Goal: Transaction & Acquisition: Purchase product/service

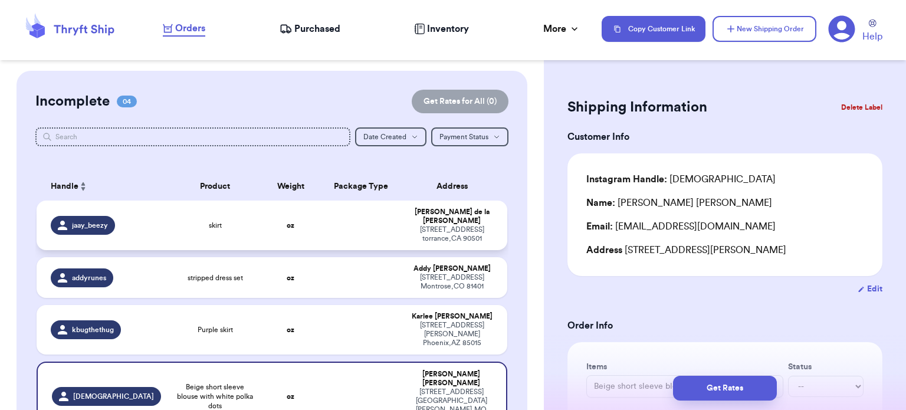
scroll to position [96, 0]
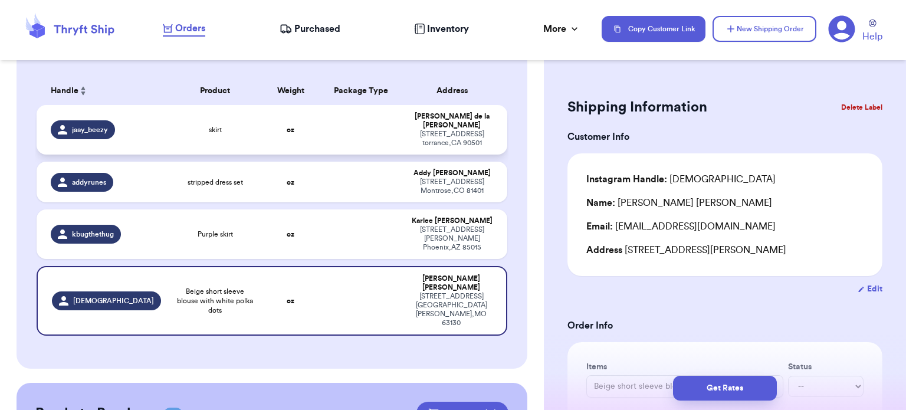
click at [345, 140] on td at bounding box center [361, 130] width 85 height 50
type input "skirt"
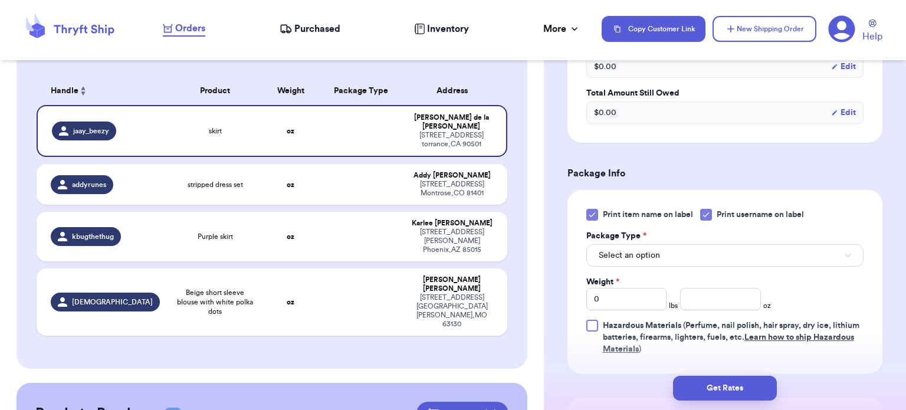
scroll to position [463, 0]
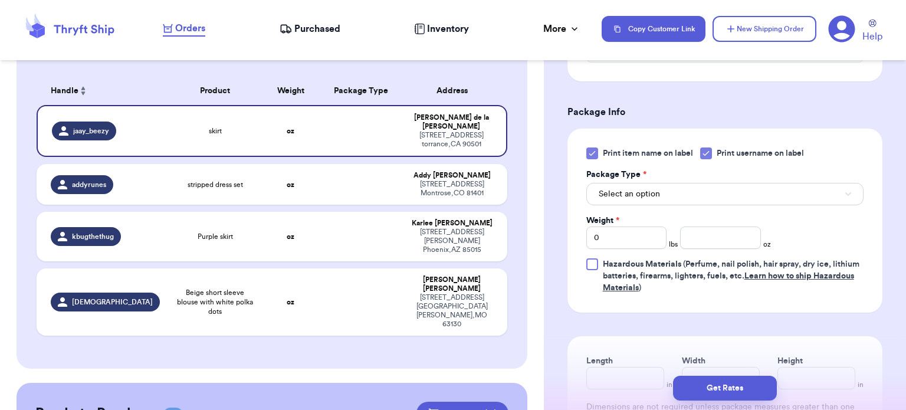
click at [588, 150] on icon at bounding box center [592, 153] width 9 height 9
click at [0, 0] on input "Print item name on label" at bounding box center [0, 0] width 0 height 0
click at [633, 186] on button "Select an option" at bounding box center [725, 194] width 277 height 22
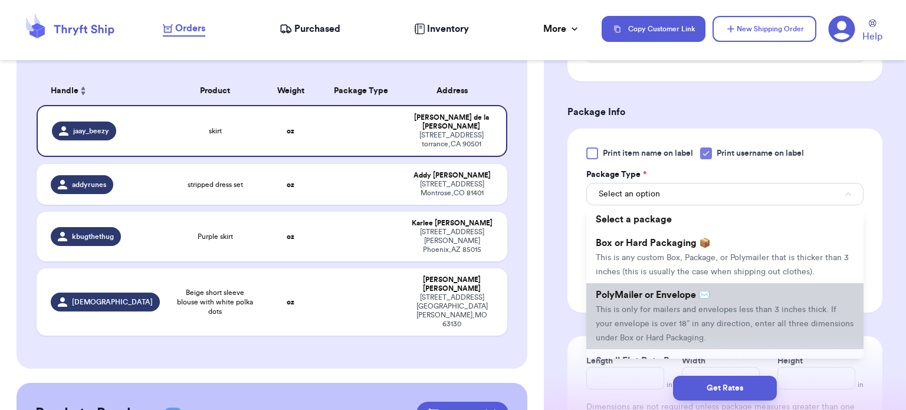
click at [650, 310] on span "This is only for mailers and envelopes less than 3 inches thick. If your envelo…" at bounding box center [725, 324] width 258 height 37
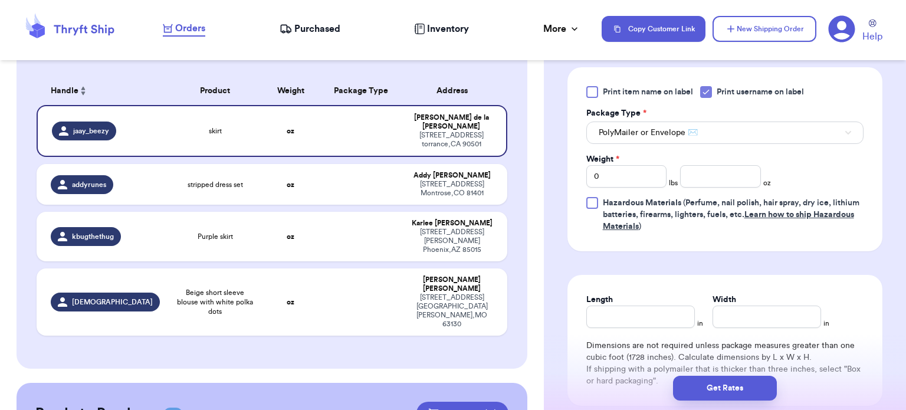
scroll to position [526, 0]
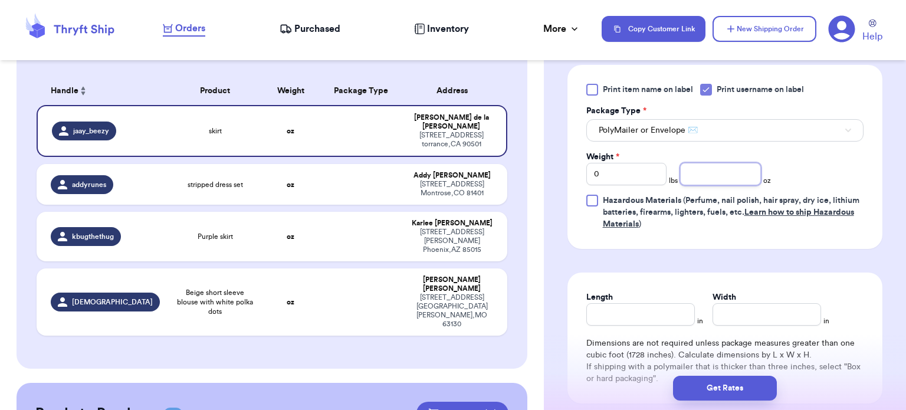
click at [738, 174] on input "number" at bounding box center [720, 174] width 81 height 22
type input "9"
click at [647, 309] on input "Length" at bounding box center [641, 314] width 109 height 22
type input "10"
click at [755, 307] on input "Width *" at bounding box center [767, 314] width 109 height 22
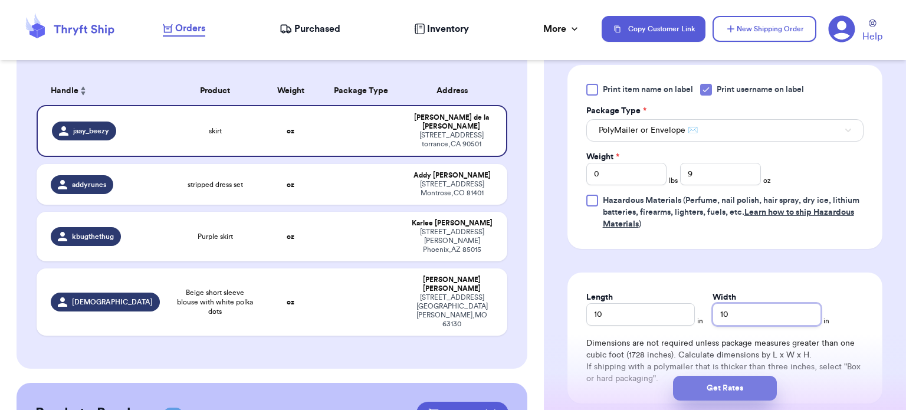
type input "10"
click at [744, 384] on button "Get Rates" at bounding box center [725, 388] width 104 height 25
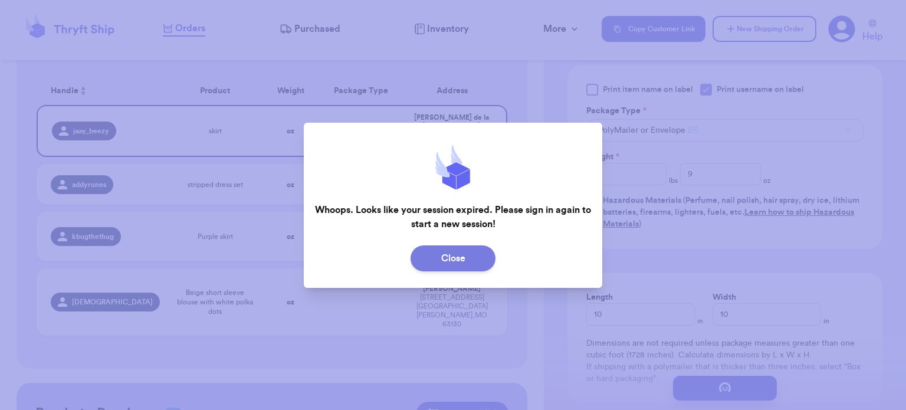
click at [456, 260] on button "Close" at bounding box center [453, 259] width 85 height 26
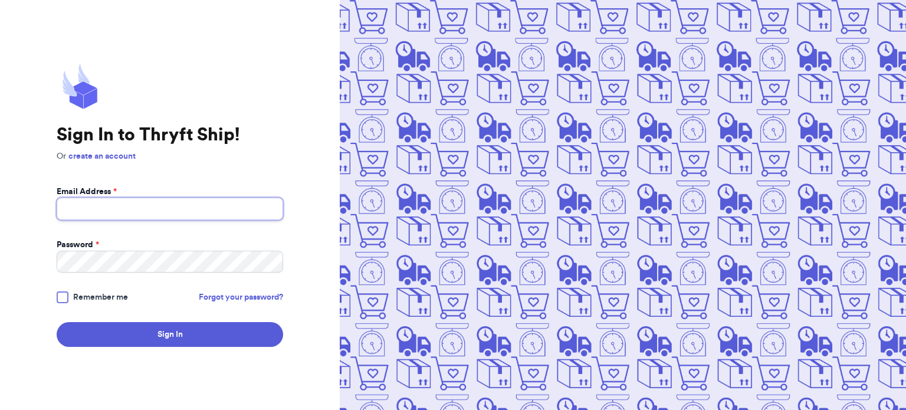
type input "[EMAIL_ADDRESS][DOMAIN_NAME]"
click at [59, 297] on div at bounding box center [63, 298] width 12 height 12
click at [0, 0] on input "Remember me" at bounding box center [0, 0] width 0 height 0
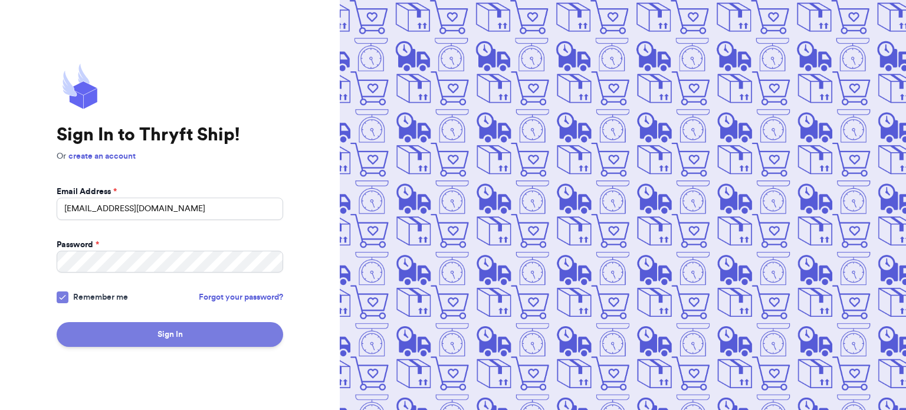
click at [127, 329] on button "Sign In" at bounding box center [170, 334] width 227 height 25
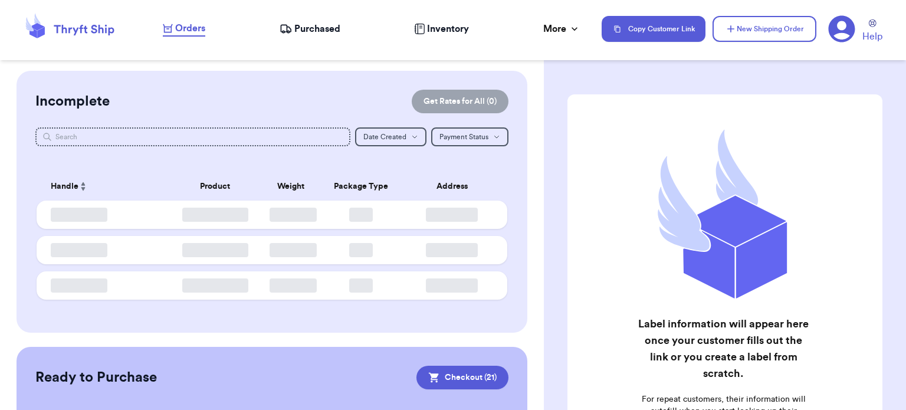
checkbox input "true"
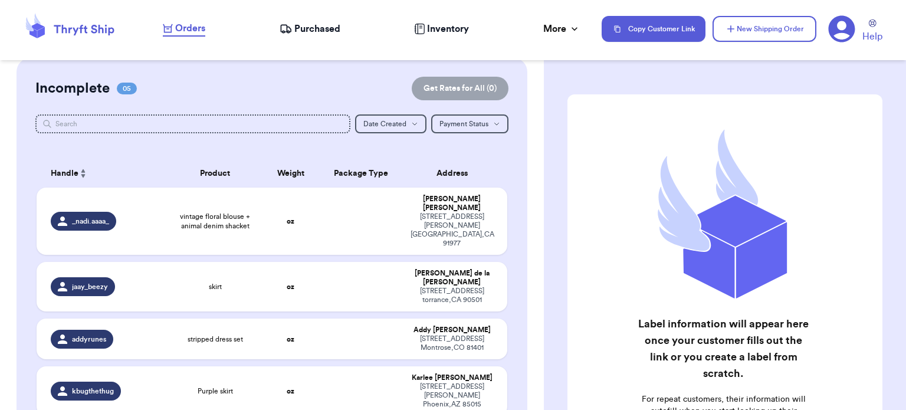
scroll to position [19, 0]
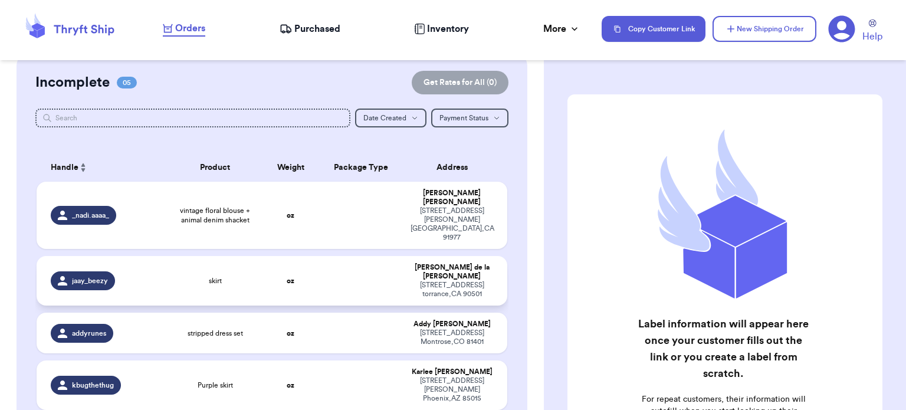
click at [342, 256] on td at bounding box center [361, 281] width 85 height 50
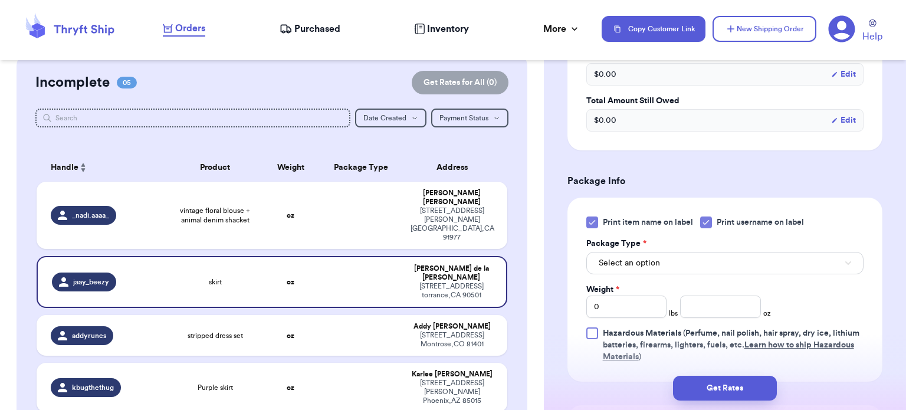
scroll to position [410, 0]
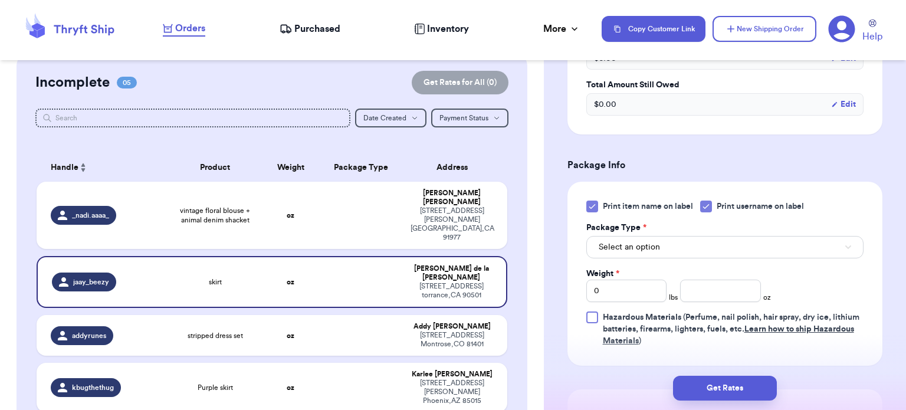
click at [591, 207] on icon at bounding box center [592, 206] width 9 height 9
click at [0, 0] on input "Print item name on label" at bounding box center [0, 0] width 0 height 0
click at [640, 239] on button "Select an option" at bounding box center [725, 247] width 277 height 22
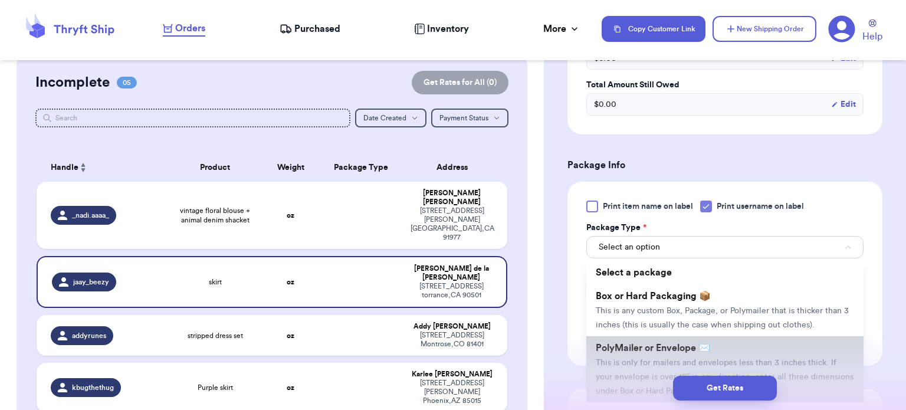
click at [663, 348] on span "PolyMailer or Envelope ✉️" at bounding box center [653, 347] width 114 height 9
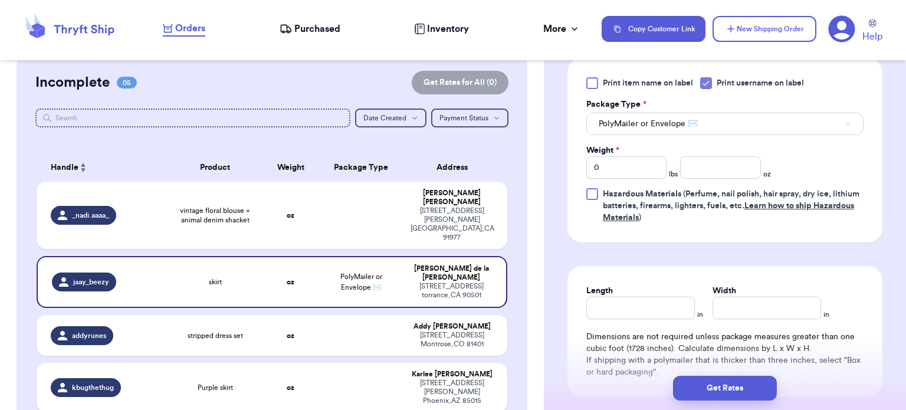
scroll to position [537, 0]
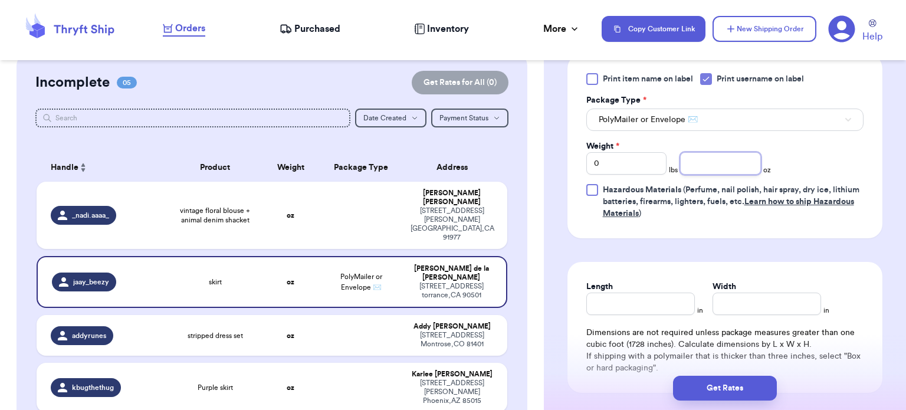
click at [713, 160] on input "number" at bounding box center [720, 163] width 81 height 22
type input "9"
click at [597, 312] on input "Length" at bounding box center [641, 304] width 109 height 22
type input "10"
click at [779, 309] on input "Width *" at bounding box center [767, 304] width 109 height 22
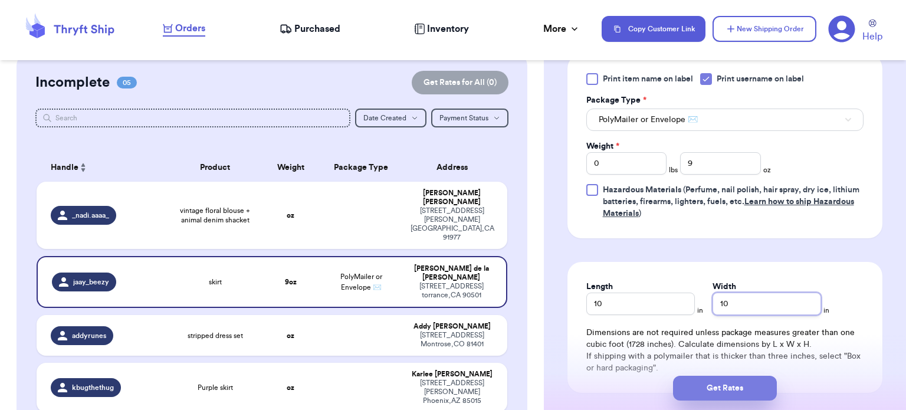
type input "10"
click at [755, 389] on button "Get Rates" at bounding box center [725, 388] width 104 height 25
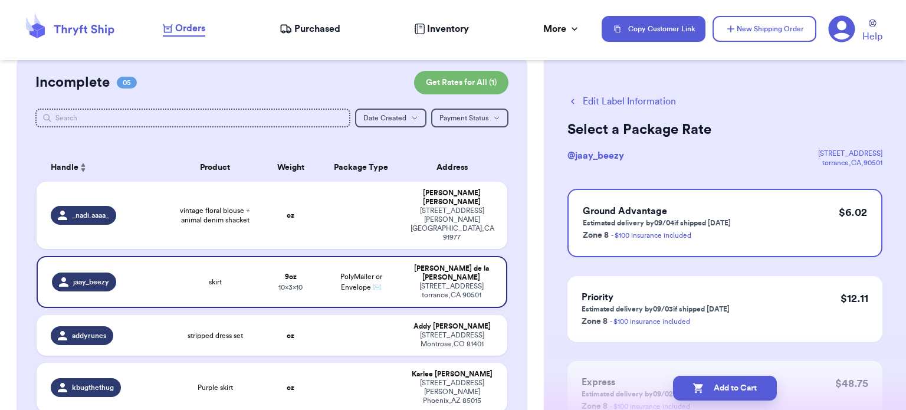
click at [755, 389] on button "Add to Cart" at bounding box center [725, 388] width 104 height 25
checkbox input "true"
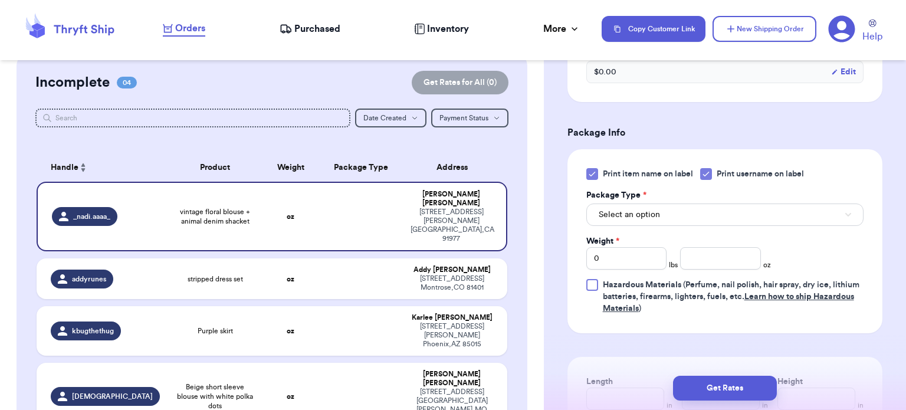
scroll to position [446, 0]
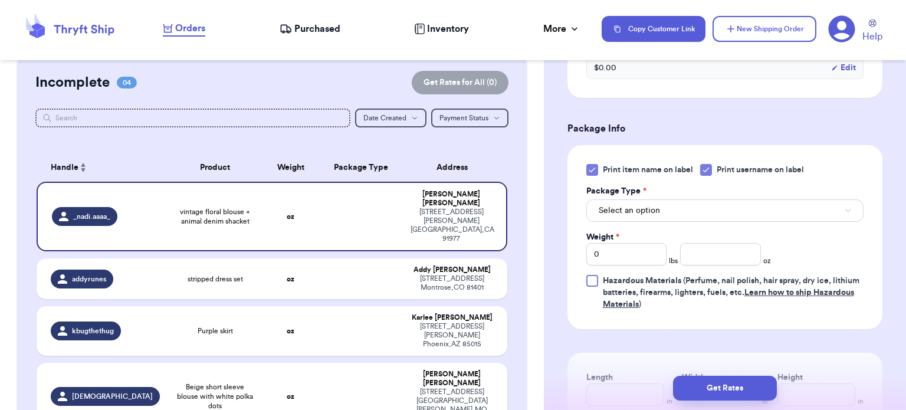
click at [595, 169] on icon at bounding box center [592, 169] width 9 height 9
click at [0, 0] on input "Print item name on label" at bounding box center [0, 0] width 0 height 0
click at [696, 210] on button "Select an option" at bounding box center [725, 210] width 277 height 22
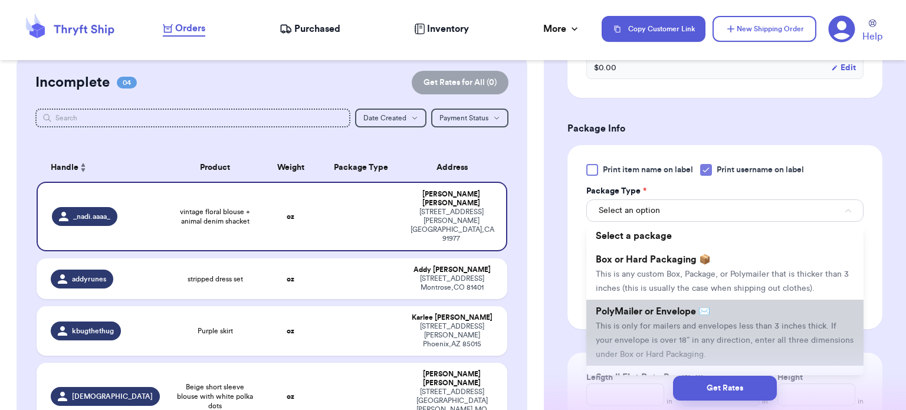
click at [694, 314] on span "PolyMailer or Envelope ✉️" at bounding box center [653, 311] width 114 height 9
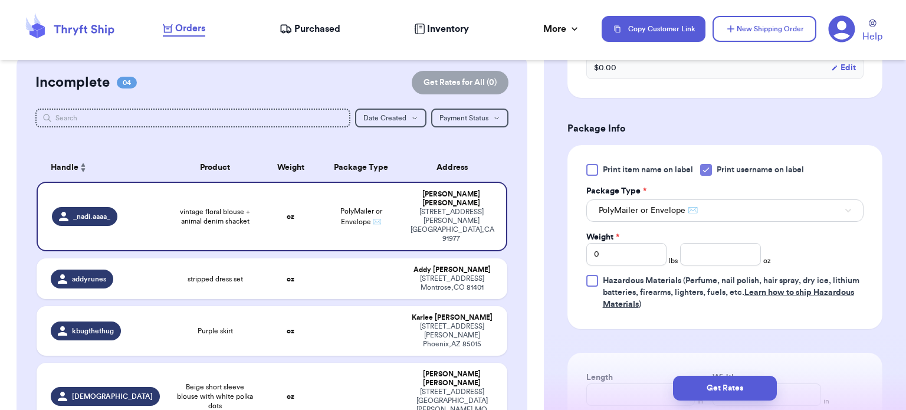
scroll to position [516, 0]
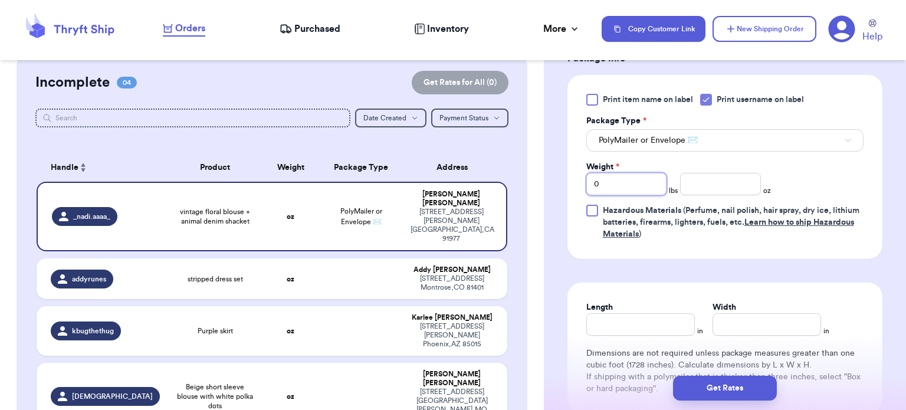
click at [640, 185] on input "0" at bounding box center [627, 184] width 81 height 22
type input "1"
click at [686, 183] on input "number" at bounding box center [720, 184] width 81 height 22
type input "0"
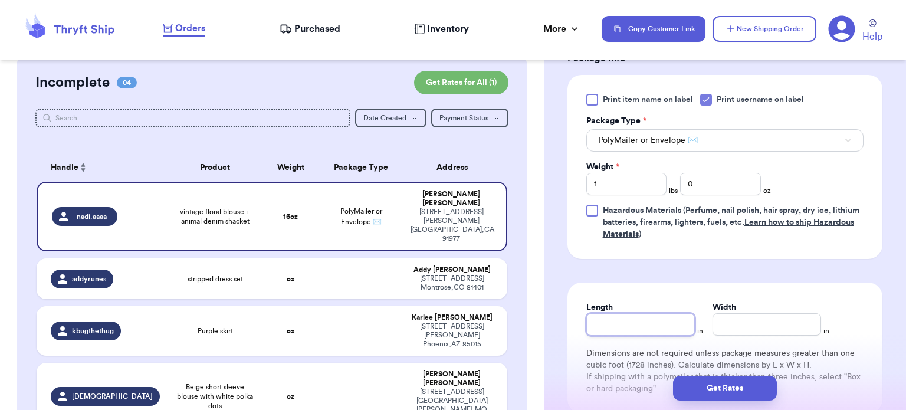
click at [647, 327] on input "Length" at bounding box center [641, 324] width 109 height 22
type input "12"
click at [737, 333] on input "Width *" at bounding box center [767, 324] width 109 height 22
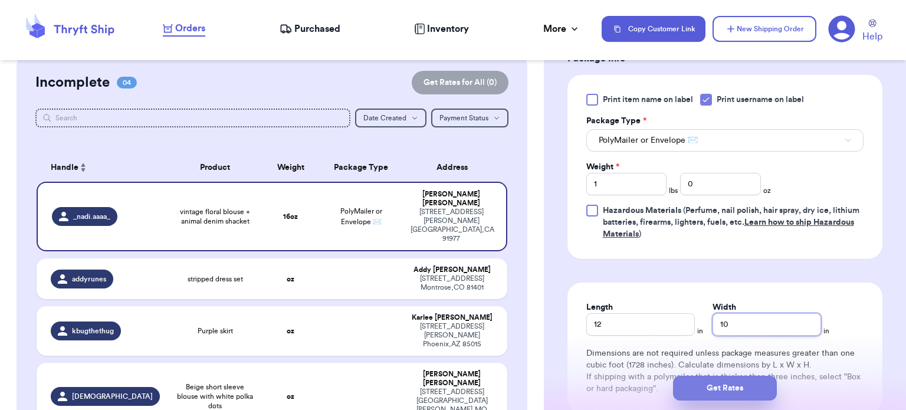
type input "10"
click at [724, 394] on button "Get Rates" at bounding box center [725, 388] width 104 height 25
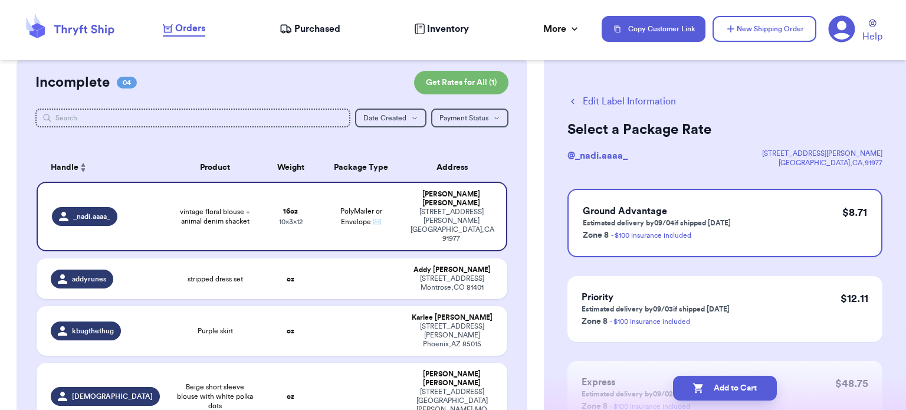
click at [724, 394] on button "Add to Cart" at bounding box center [725, 388] width 104 height 25
checkbox input "true"
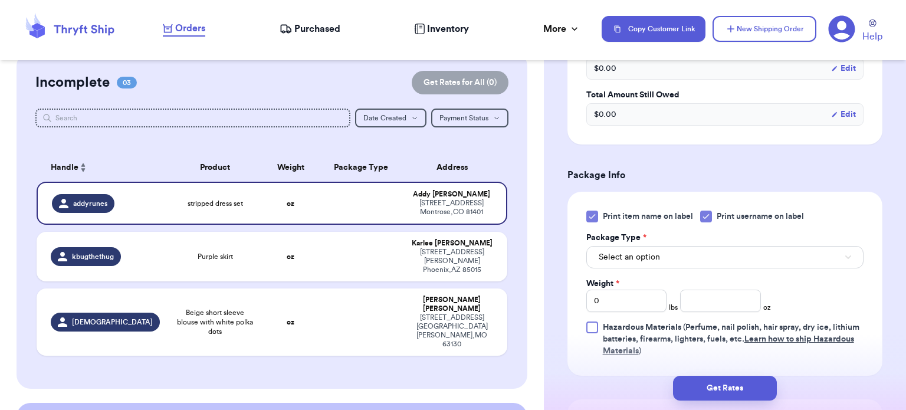
scroll to position [441, 0]
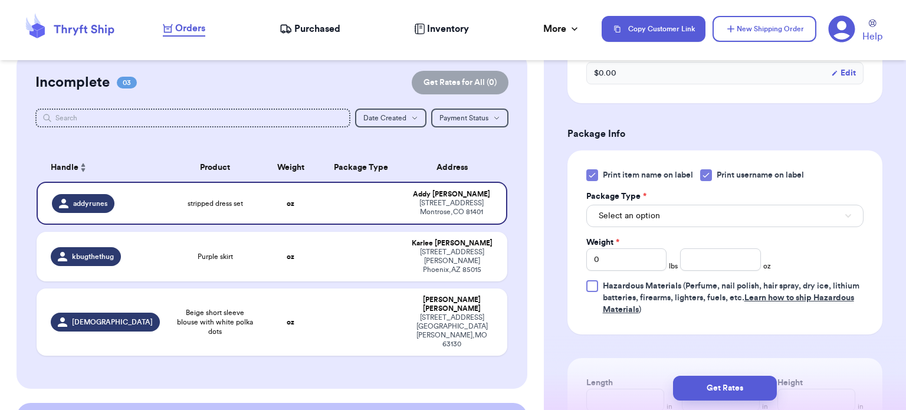
click at [596, 171] on icon at bounding box center [592, 175] width 9 height 9
click at [0, 0] on input "Print item name on label" at bounding box center [0, 0] width 0 height 0
click at [653, 211] on span "Select an option" at bounding box center [629, 216] width 61 height 12
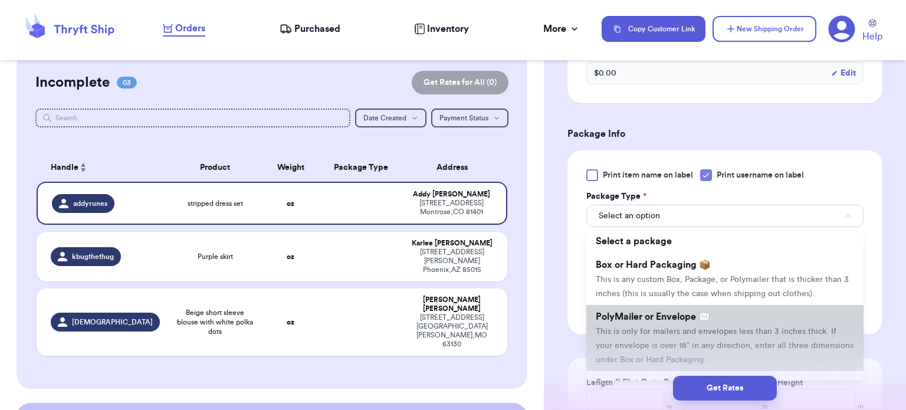
click at [669, 318] on span "PolyMailer or Envelope ✉️" at bounding box center [653, 316] width 114 height 9
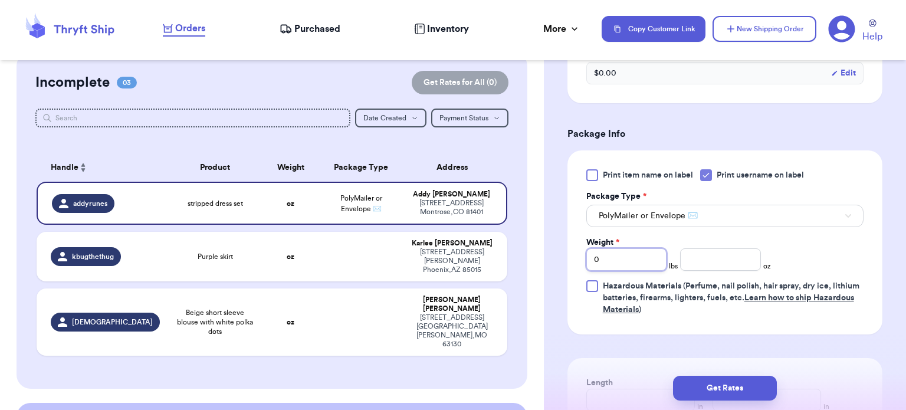
click at [641, 259] on input "0" at bounding box center [627, 259] width 81 height 22
click at [711, 262] on input "number" at bounding box center [720, 259] width 81 height 22
type input "2"
click at [711, 262] on input "14" at bounding box center [720, 259] width 81 height 22
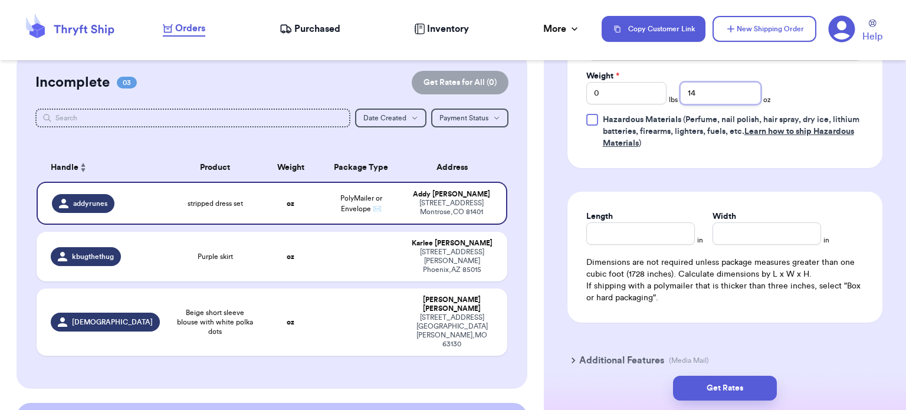
scroll to position [662, 0]
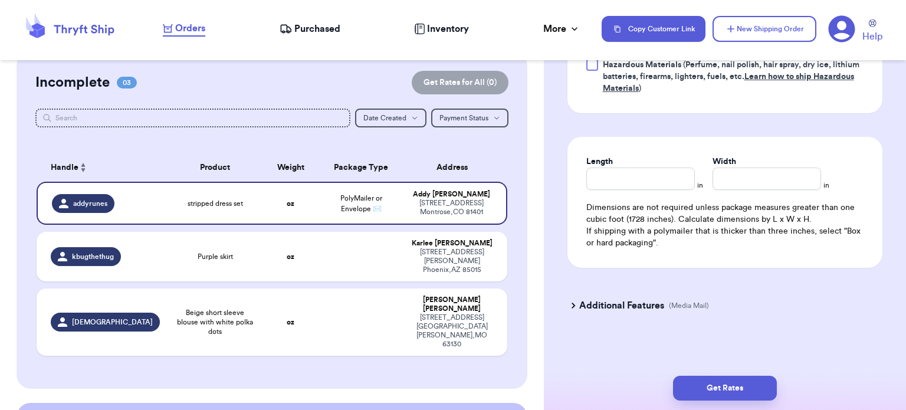
type input "14"
click at [626, 175] on input "Length" at bounding box center [641, 179] width 109 height 22
type input "12"
click at [729, 171] on input "Width *" at bounding box center [767, 179] width 109 height 22
type input "10"
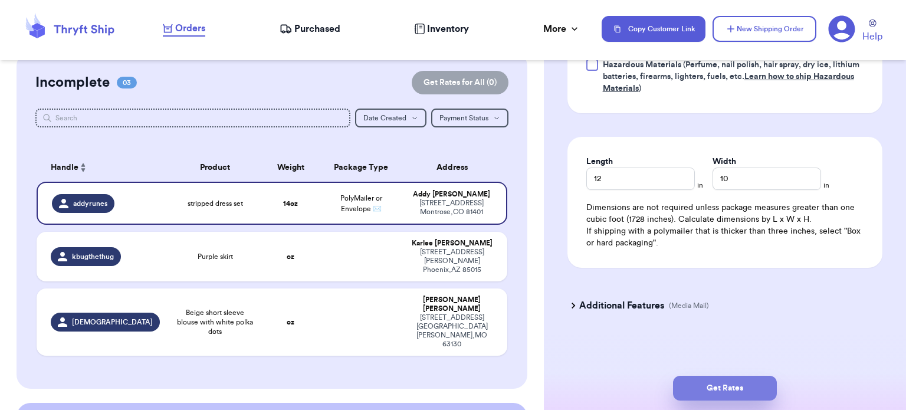
click at [728, 385] on button "Get Rates" at bounding box center [725, 388] width 104 height 25
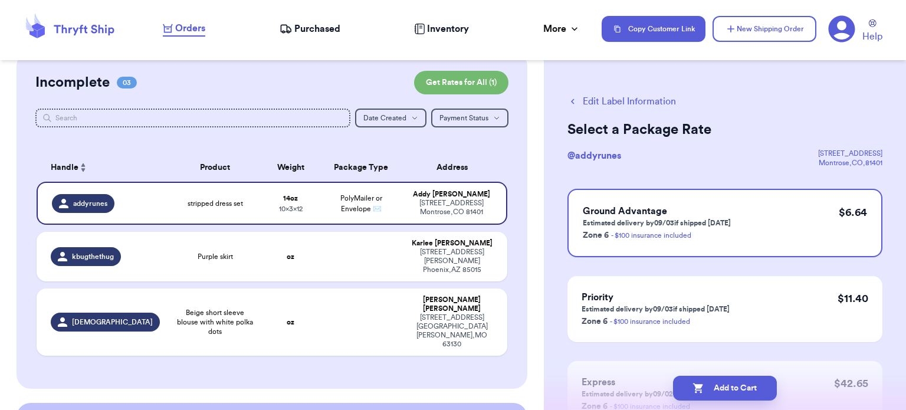
click at [728, 385] on button "Add to Cart" at bounding box center [725, 388] width 104 height 25
checkbox input "true"
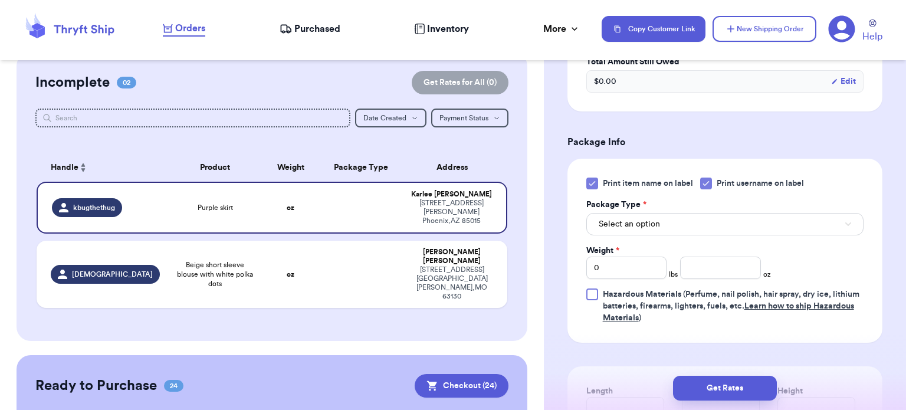
scroll to position [435, 0]
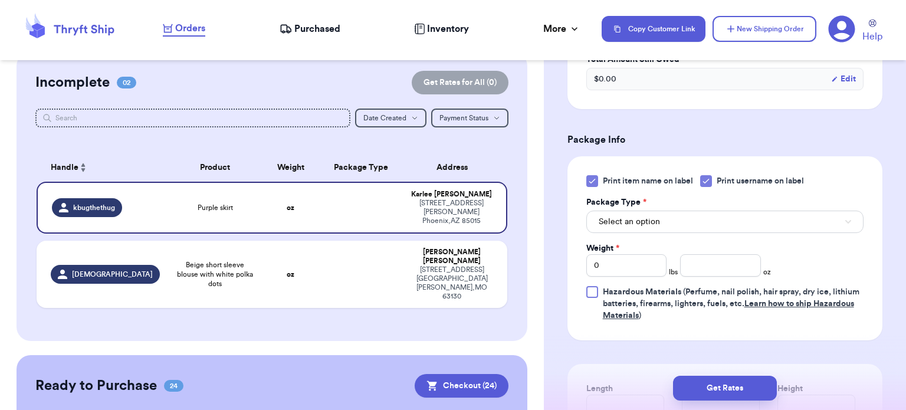
click at [593, 180] on icon at bounding box center [592, 181] width 5 height 4
click at [0, 0] on input "Print item name on label" at bounding box center [0, 0] width 0 height 0
click at [688, 225] on button "Select an option" at bounding box center [725, 222] width 277 height 22
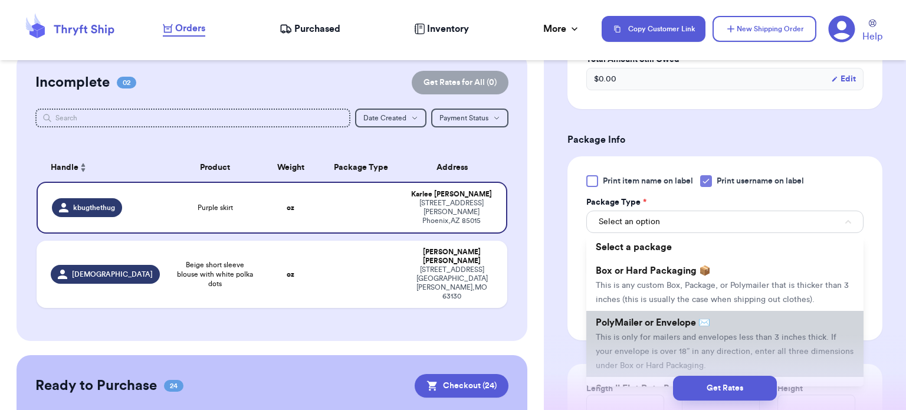
click at [663, 335] on span "This is only for mailers and envelopes less than 3 inches thick. If your envelo…" at bounding box center [725, 351] width 258 height 37
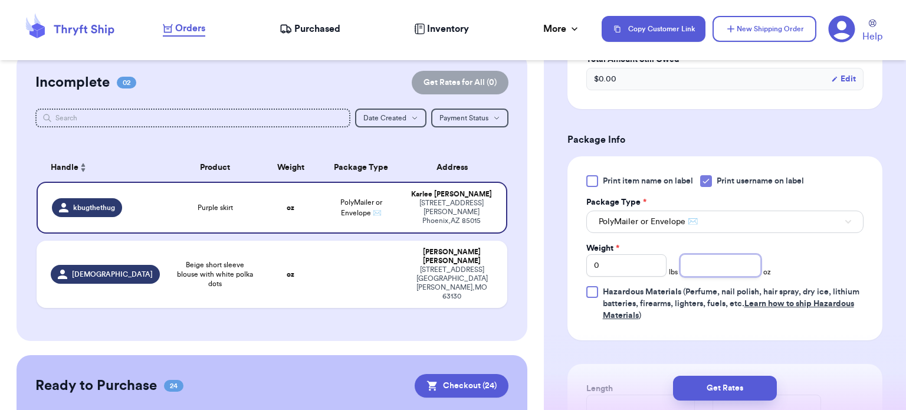
click at [703, 272] on input "number" at bounding box center [720, 265] width 81 height 22
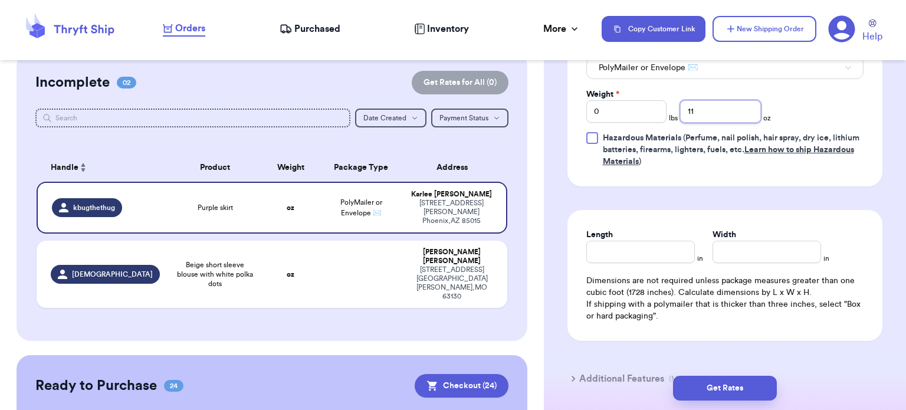
scroll to position [606, 0]
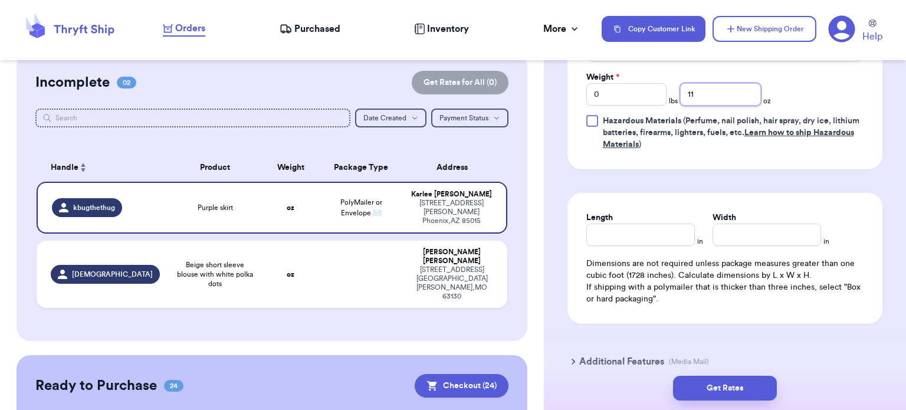
type input "11"
click at [603, 235] on input "Length" at bounding box center [641, 235] width 109 height 22
type input "12"
click at [740, 226] on input "Width *" at bounding box center [767, 235] width 109 height 22
type input "1"
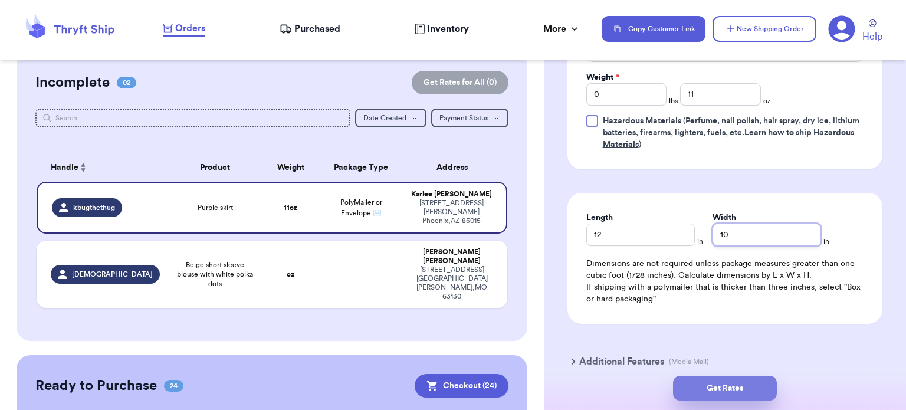
type input "10"
click at [741, 384] on button "Get Rates" at bounding box center [725, 388] width 104 height 25
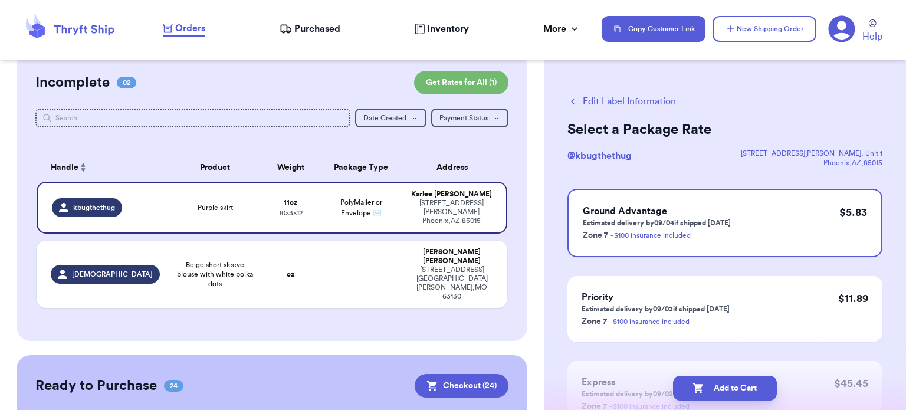
click at [741, 384] on button "Add to Cart" at bounding box center [725, 388] width 104 height 25
checkbox input "true"
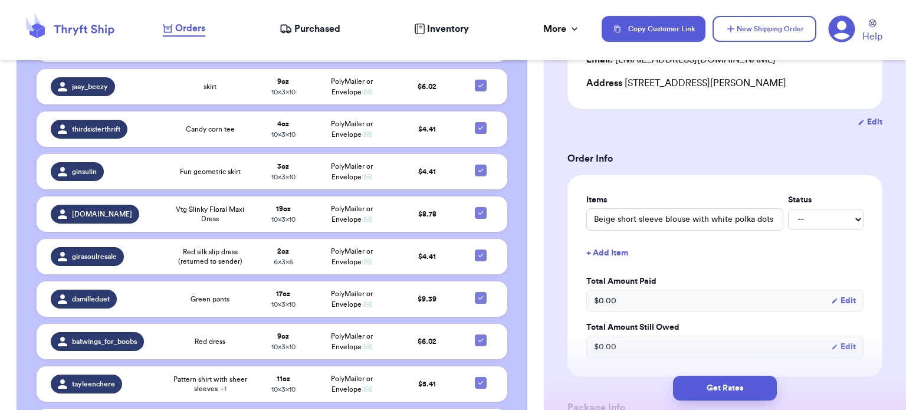
scroll to position [320, 0]
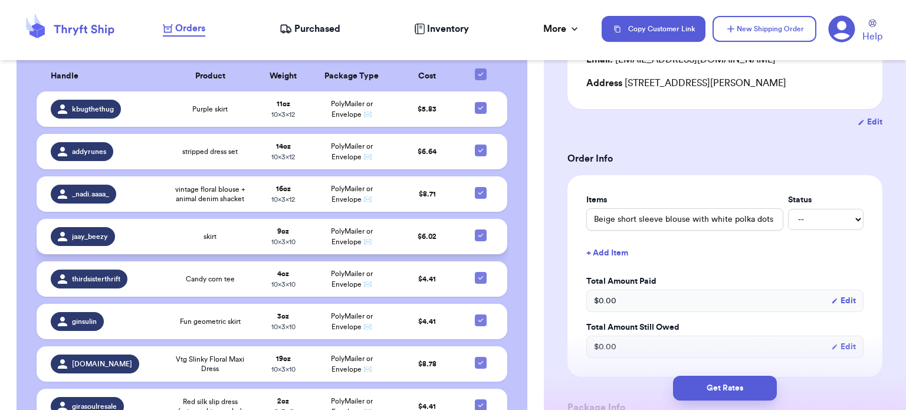
click at [142, 227] on div "jaay_beezy" at bounding box center [104, 236] width 107 height 19
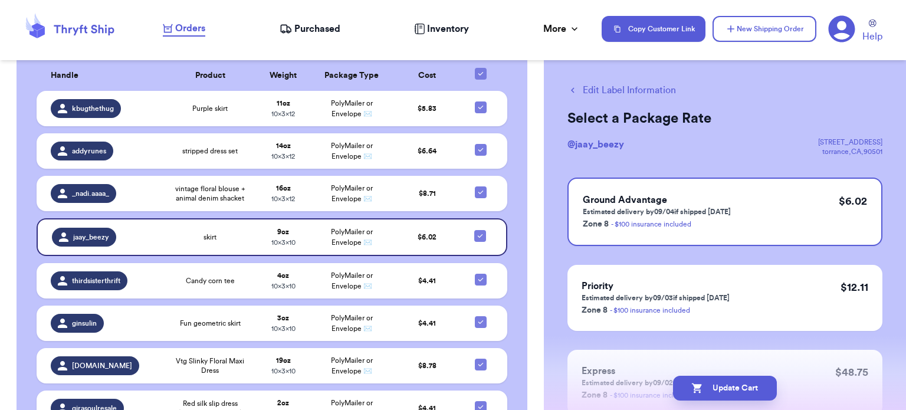
scroll to position [6, 0]
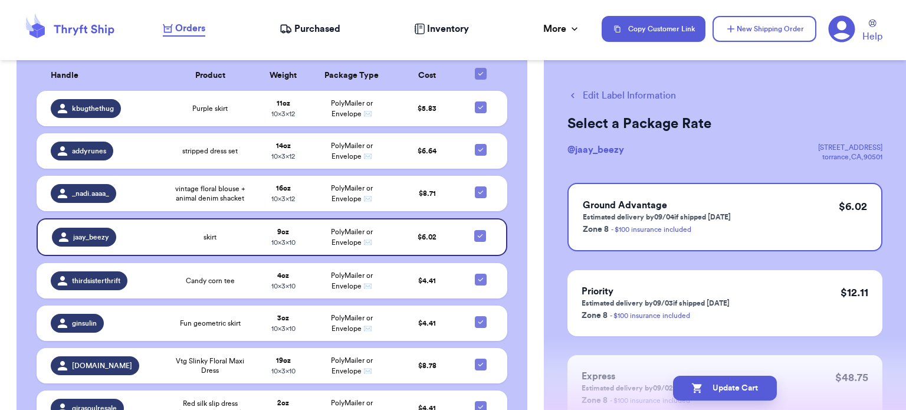
click at [600, 91] on button "Edit Label Information" at bounding box center [622, 96] width 109 height 14
checkbox input "false"
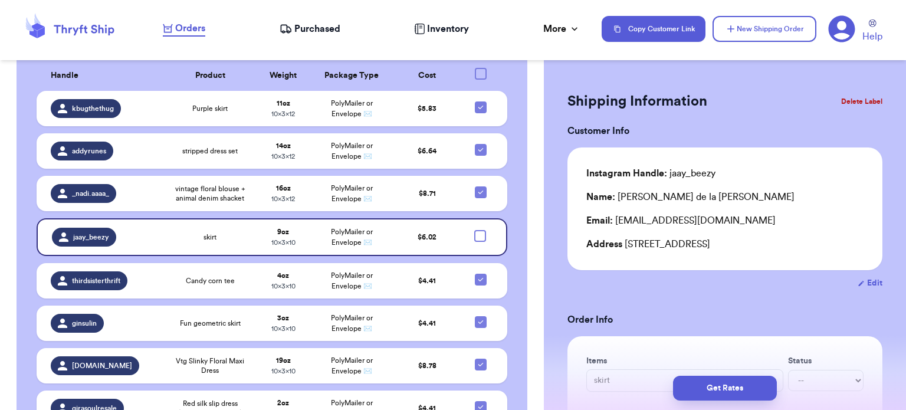
checkbox input "true"
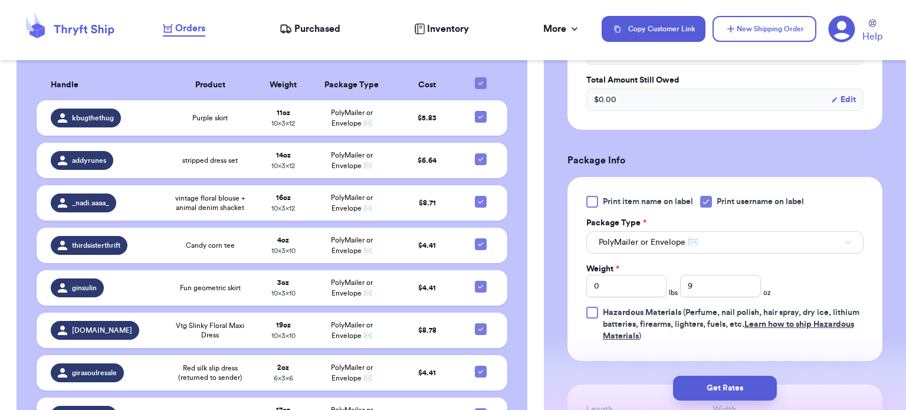
scroll to position [476, 0]
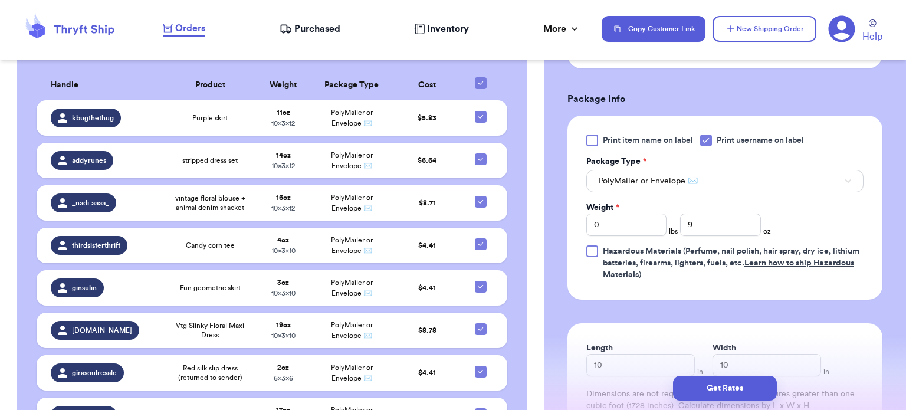
drag, startPoint x: 895, startPoint y: 329, endPoint x: 893, endPoint y: 346, distance: 17.8
click at [893, 346] on div "Shipping Information Delete Label Customer Info Instagram Handle: jaay_beezy Na…" at bounding box center [725, 96] width 362 height 1003
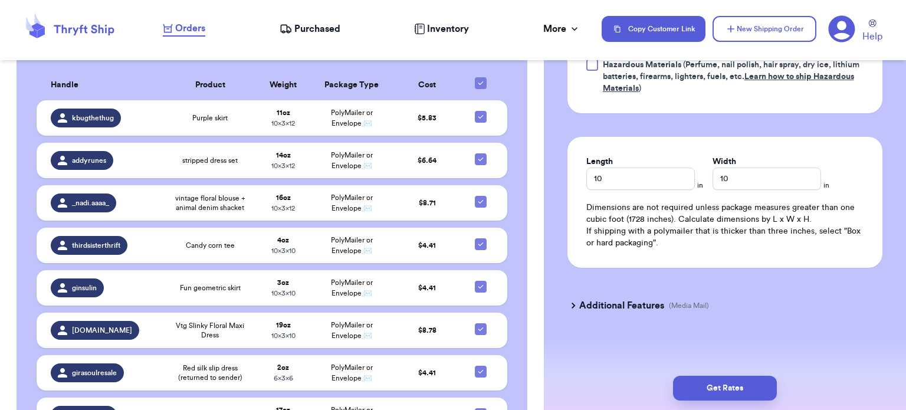
scroll to position [531, 0]
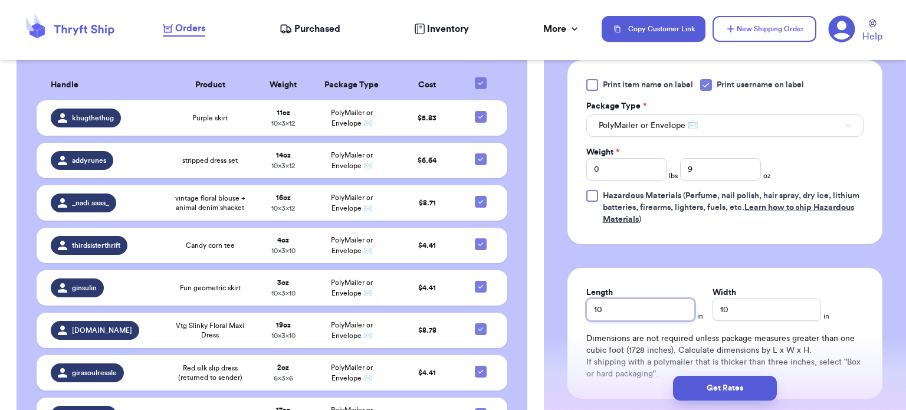
click at [651, 300] on input "10" at bounding box center [641, 310] width 109 height 22
type input "12"
click at [663, 174] on input "0" at bounding box center [627, 169] width 81 height 22
type input "1"
click at [719, 165] on input "9" at bounding box center [720, 169] width 81 height 22
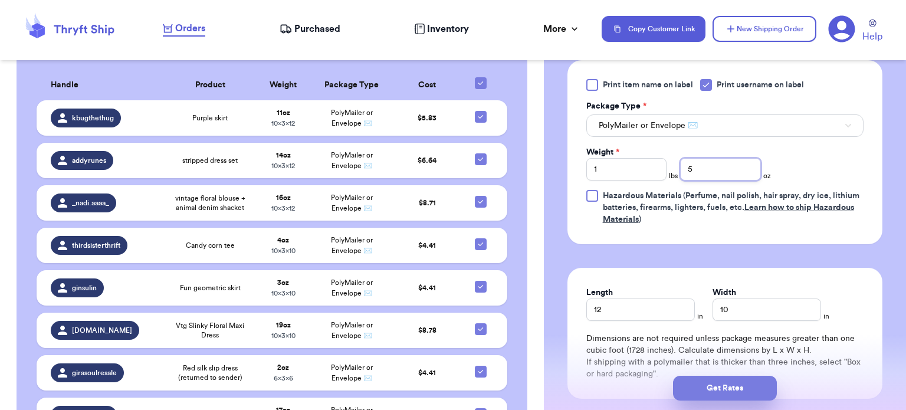
type input "5"
click at [743, 382] on button "Get Rates" at bounding box center [725, 388] width 104 height 25
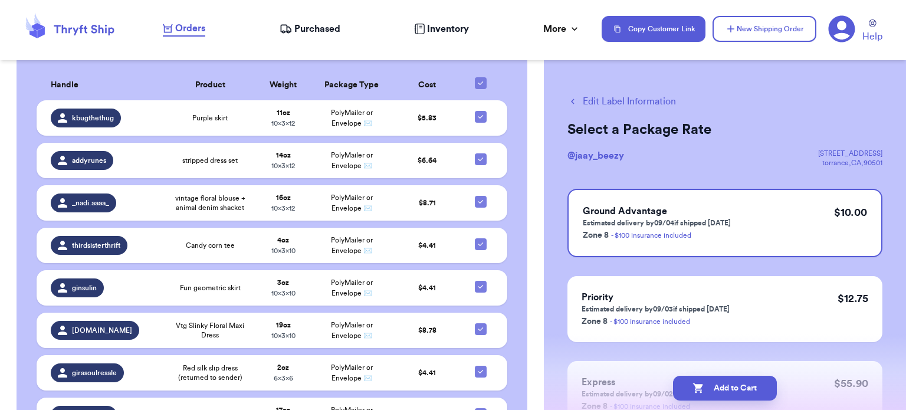
click at [743, 382] on button "Add to Cart" at bounding box center [725, 388] width 104 height 25
checkbox input "true"
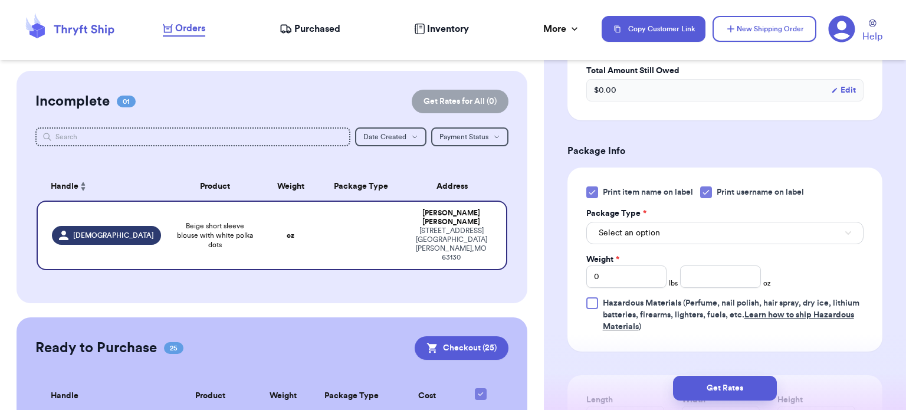
scroll to position [433, 0]
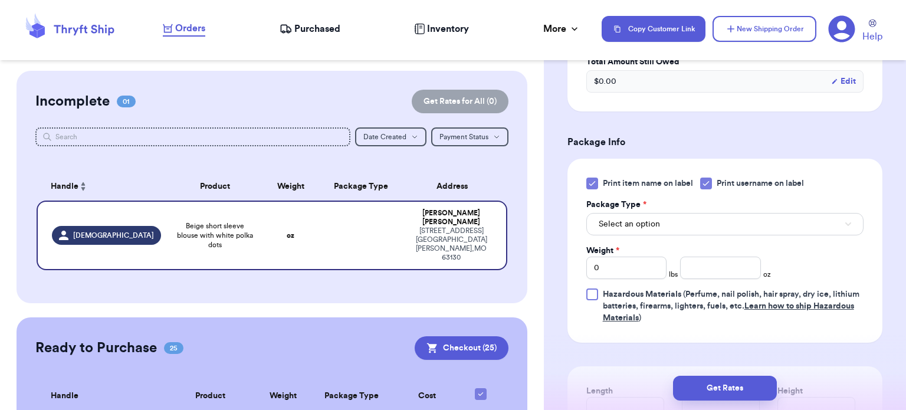
click at [592, 179] on icon at bounding box center [592, 183] width 9 height 9
click at [0, 0] on input "Print item name on label" at bounding box center [0, 0] width 0 height 0
click at [689, 220] on button "Select an option" at bounding box center [725, 224] width 277 height 22
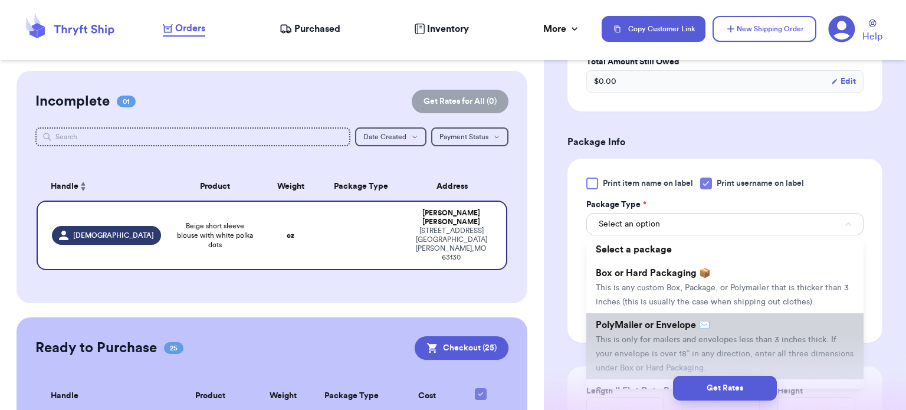
click at [711, 320] on span "PolyMailer or Envelope ✉️" at bounding box center [653, 324] width 114 height 9
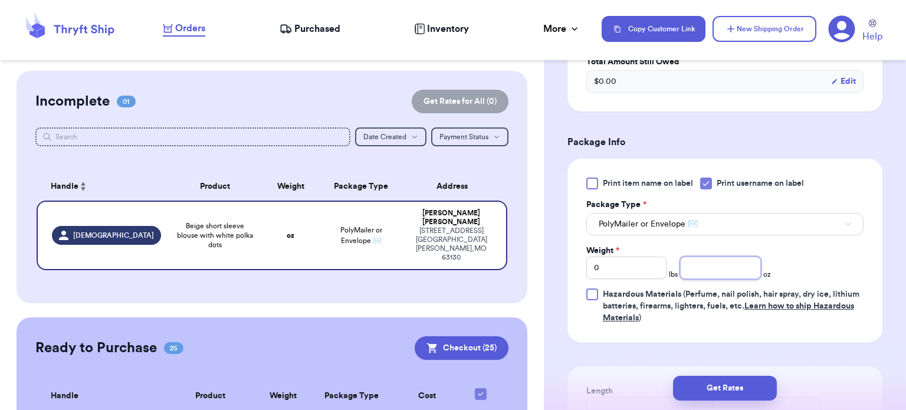
click at [701, 257] on input "number" at bounding box center [720, 268] width 81 height 22
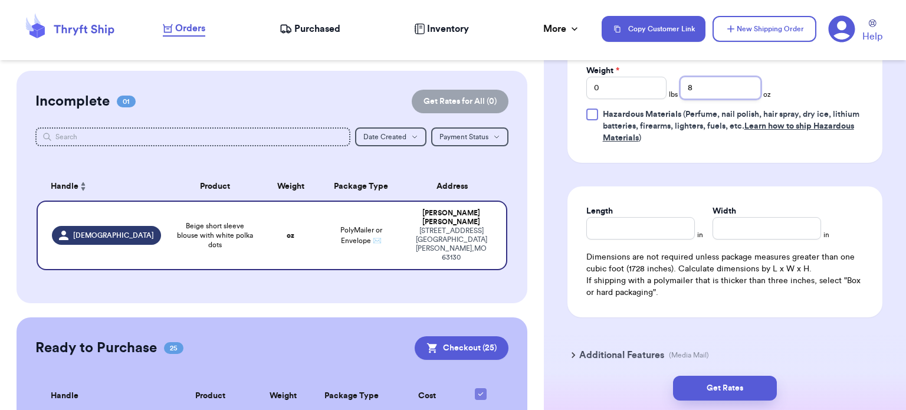
scroll to position [614, 0]
type input "8"
click at [687, 229] on input "Length" at bounding box center [641, 227] width 109 height 22
type input "10"
click at [745, 216] on input "Width *" at bounding box center [767, 227] width 109 height 22
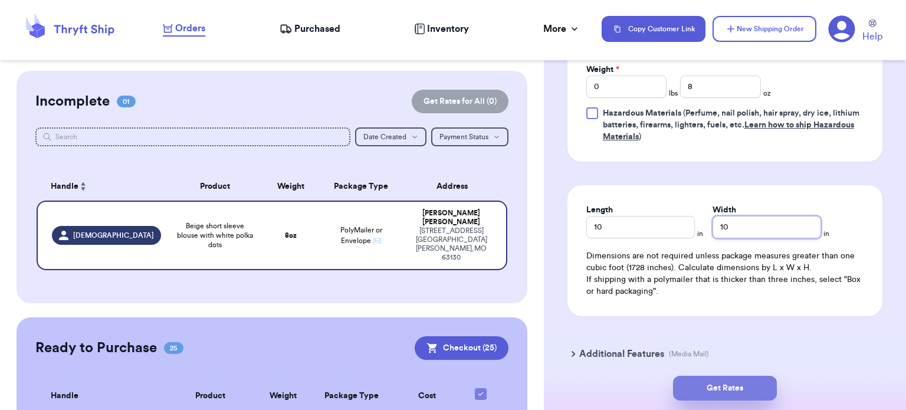
type input "10"
click at [742, 387] on button "Get Rates" at bounding box center [725, 388] width 104 height 25
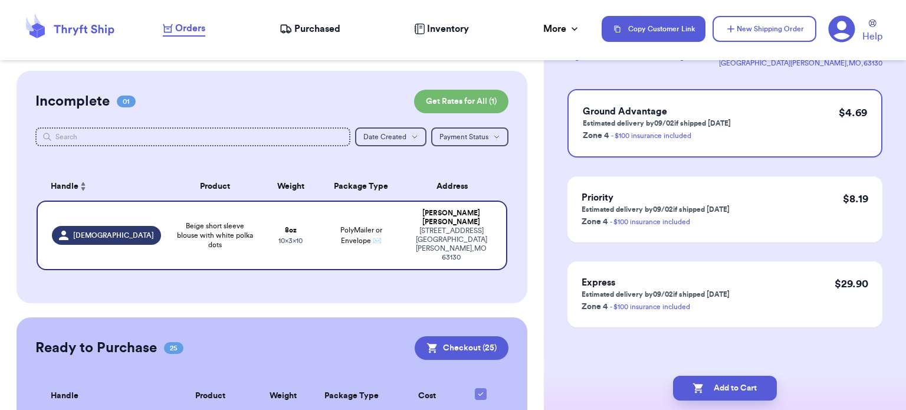
scroll to position [0, 0]
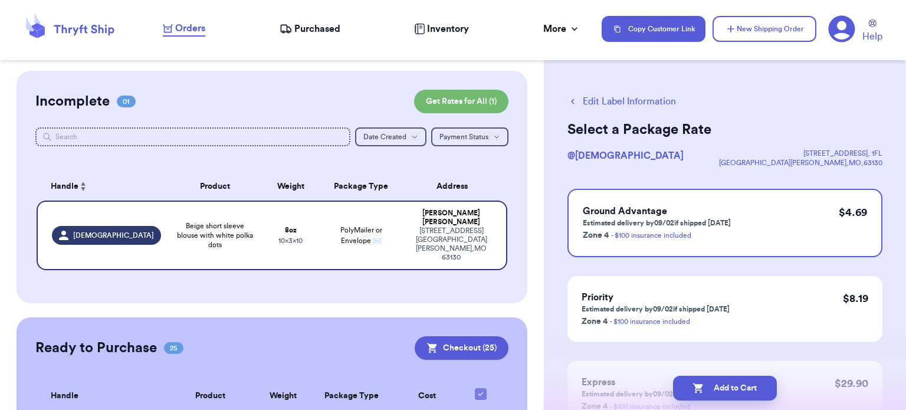
click at [742, 387] on button "Add to Cart" at bounding box center [725, 388] width 104 height 25
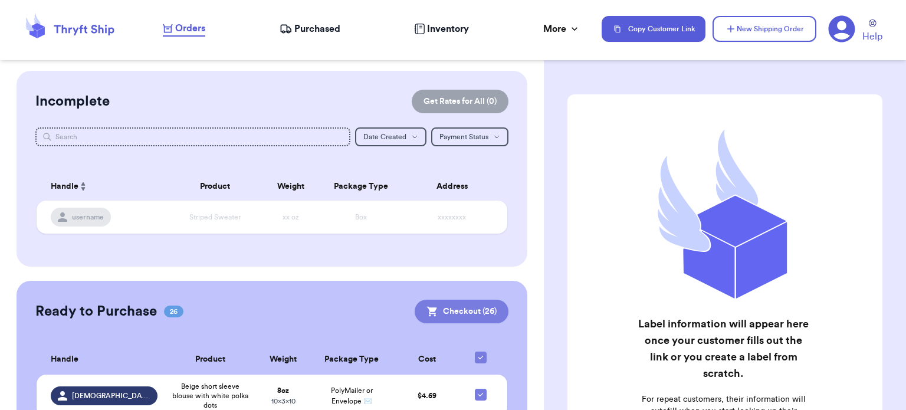
click at [464, 312] on button "Checkout ( 26 )" at bounding box center [462, 312] width 94 height 24
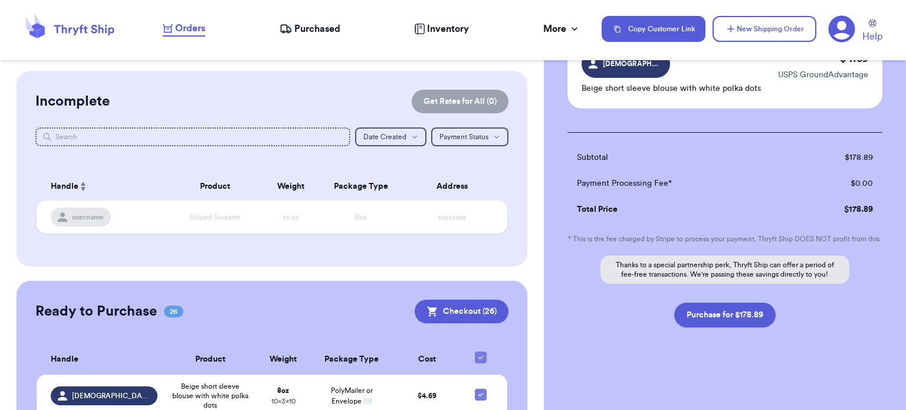
scroll to position [2185, 0]
click at [725, 309] on button "Purchase for $178.89" at bounding box center [726, 315] width 102 height 25
checkbox input "false"
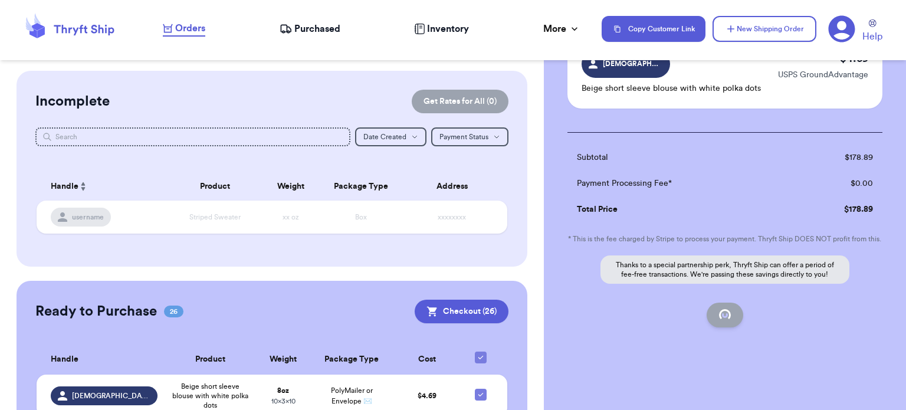
checkbox input "false"
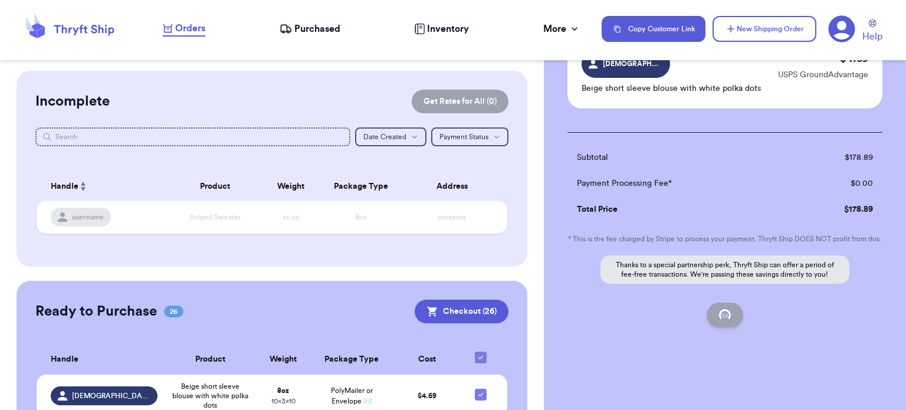
checkbox input "false"
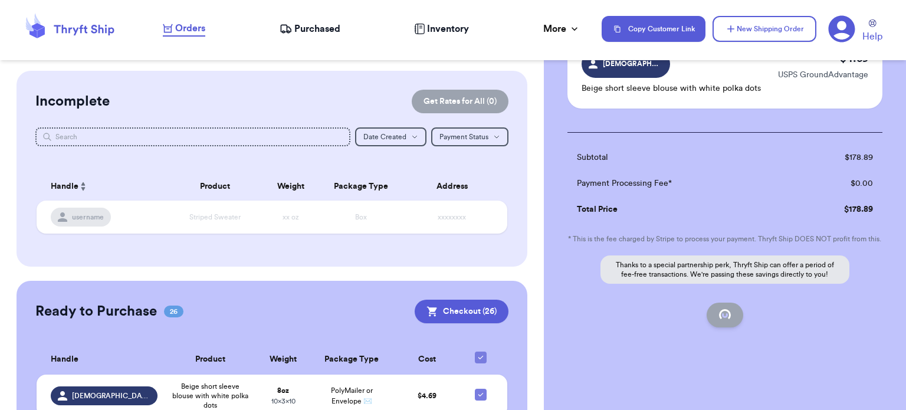
checkbox input "false"
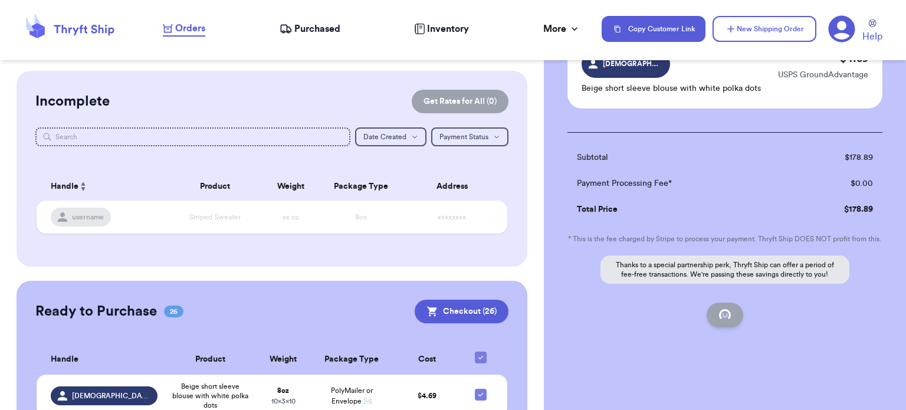
checkbox input "false"
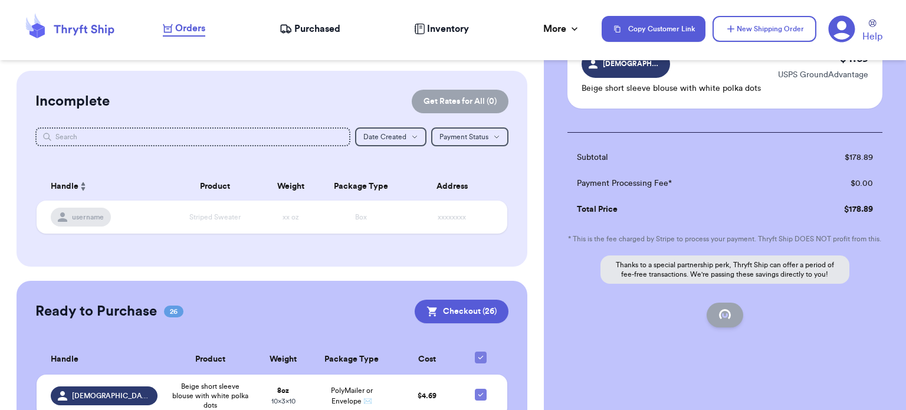
checkbox input "false"
checkbox input "true"
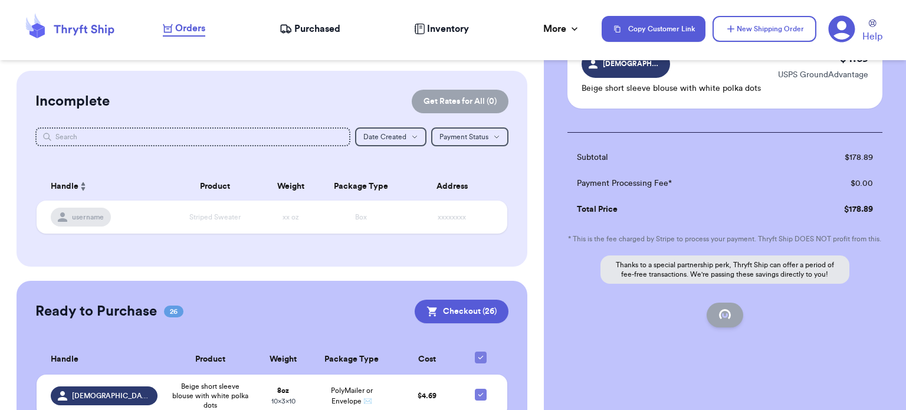
scroll to position [176, 0]
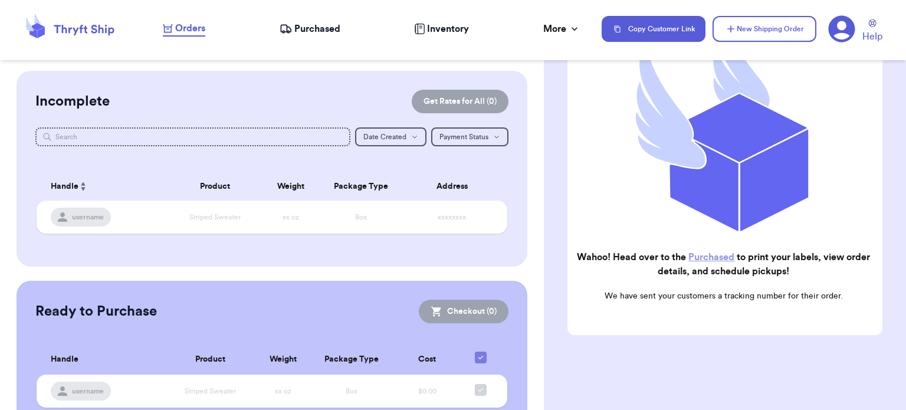
click at [326, 27] on span "Purchased" at bounding box center [317, 29] width 46 height 14
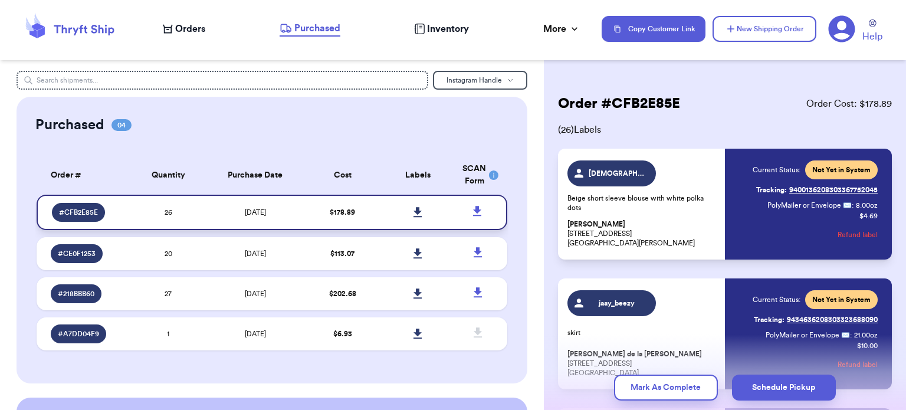
click at [405, 211] on link at bounding box center [418, 212] width 26 height 26
